Goal: Check status: Check status

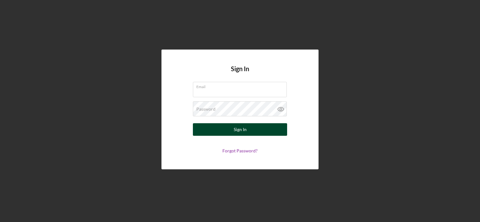
type input "[EMAIL_ADDRESS][DOMAIN_NAME]"
click at [228, 132] on button "Sign In" at bounding box center [240, 129] width 94 height 13
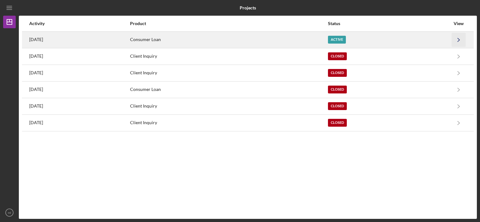
click at [455, 38] on icon "Icon/Navigate" at bounding box center [459, 40] width 14 height 14
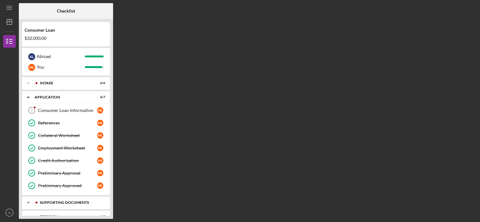
click at [28, 200] on icon "Icon/Expander" at bounding box center [28, 203] width 13 height 13
click at [112, 154] on div "Consumer Loan $32,000.00 A L Abisael m l You Icon/Expander Intake 6 / 6 Icon/Ex…" at bounding box center [66, 119] width 94 height 200
click at [10, 40] on line "button" at bounding box center [10, 40] width 3 height 0
click at [153, 123] on div "Checklist Consumer Loan $32,000.00 A L Abisael m l You Icon/Expander Intake 6 /…" at bounding box center [248, 111] width 458 height 216
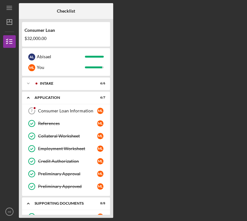
click at [200, 67] on div "Checklist Consumer Loan $32,000.00 A L Abisael m l You Icon/Expander Intake 6 /…" at bounding box center [131, 110] width 225 height 214
click at [62, 211] on link "Personal ID Personal ID m l" at bounding box center [66, 216] width 82 height 13
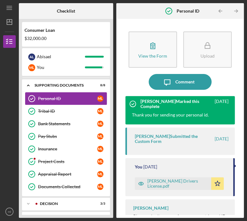
scroll to position [116, 0]
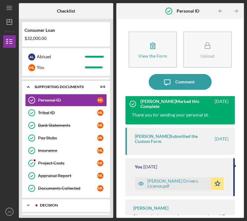
click at [60, 206] on div "Icon/Expander Decision 3 / 3" at bounding box center [66, 205] width 88 height 13
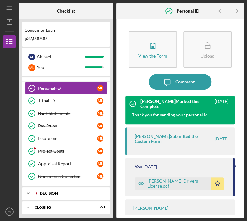
scroll to position [129, 0]
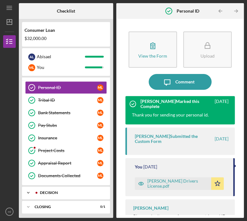
click at [30, 191] on icon "Icon/Expander" at bounding box center [28, 192] width 13 height 13
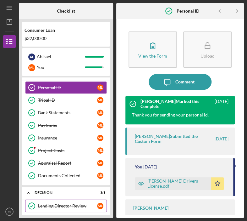
click at [43, 203] on div "Lending Director Review" at bounding box center [67, 205] width 59 height 5
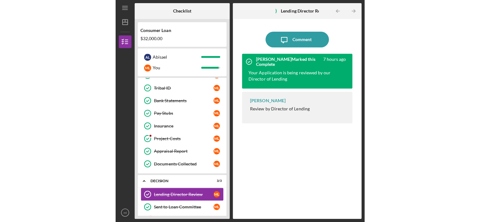
scroll to position [154, 0]
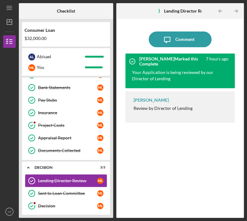
click at [43, 203] on div "Decision" at bounding box center [67, 205] width 59 height 5
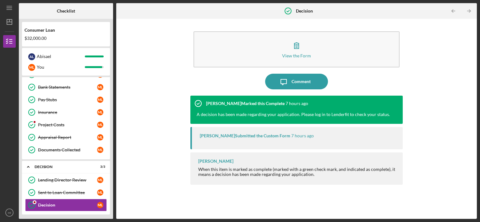
click at [228, 134] on div "[PERSON_NAME] Submitted the Custom Form" at bounding box center [245, 136] width 90 height 5
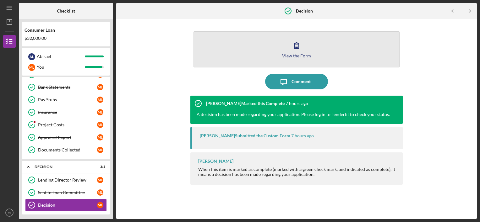
click at [295, 53] on button "View the Form Form" at bounding box center [297, 49] width 206 height 36
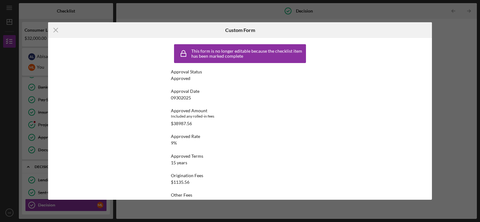
scroll to position [14, 0]
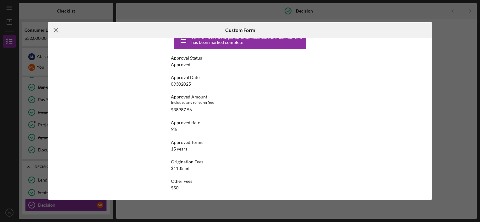
click at [55, 30] on icon "Icon/Menu Close" at bounding box center [56, 30] width 16 height 16
